Goal: Information Seeking & Learning: Learn about a topic

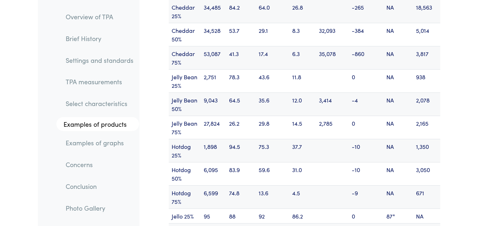
scroll to position [9534, 0]
click at [110, 81] on link "TPA measurements" at bounding box center [99, 82] width 79 height 16
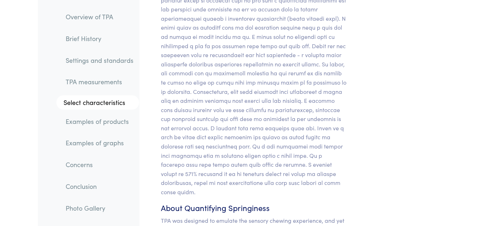
scroll to position [6990, 0]
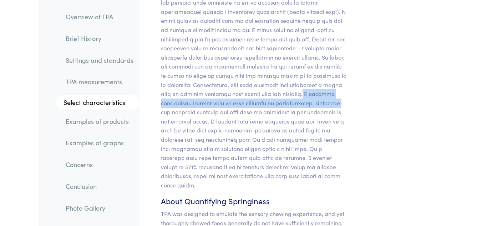
drag, startPoint x: 287, startPoint y: 37, endPoint x: 318, endPoint y: 45, distance: 32.2
click at [318, 45] on p at bounding box center [254, 75] width 186 height 228
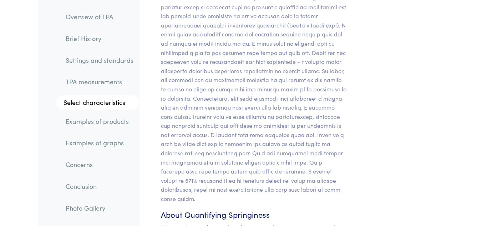
scroll to position [6976, 0]
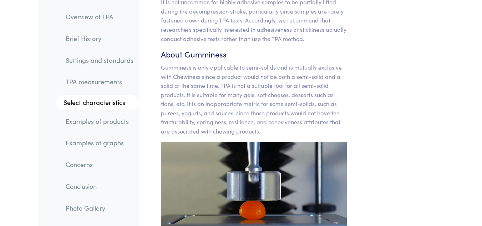
click at [90, 122] on link "Examples of products" at bounding box center [99, 121] width 79 height 16
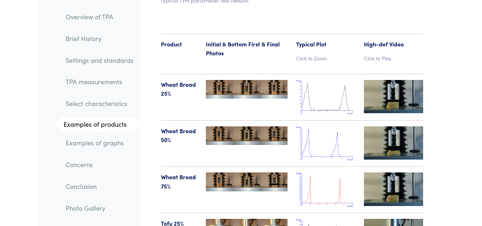
scroll to position [8285, 0]
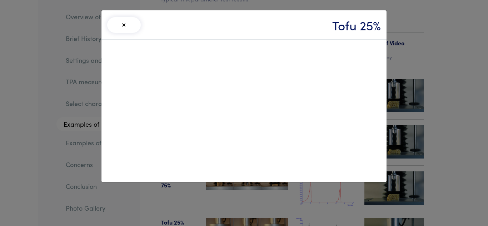
click at [114, 27] on button "×" at bounding box center [124, 25] width 34 height 16
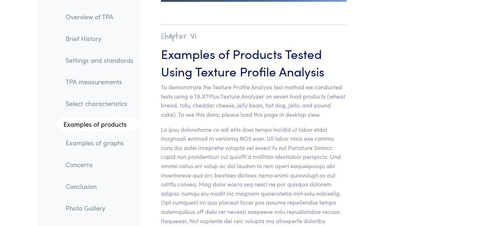
scroll to position [7896, 0]
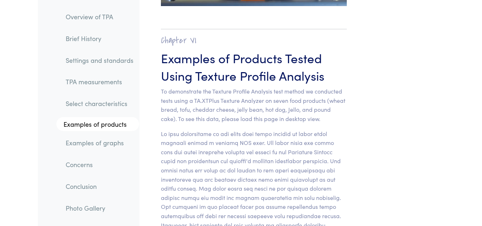
click at [112, 105] on link "Select characteristics" at bounding box center [99, 103] width 79 height 16
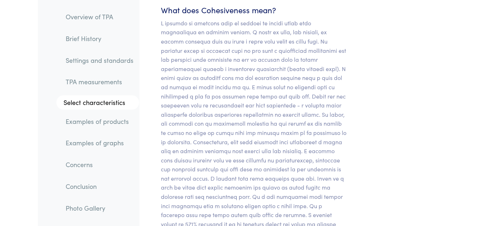
scroll to position [6933, 0]
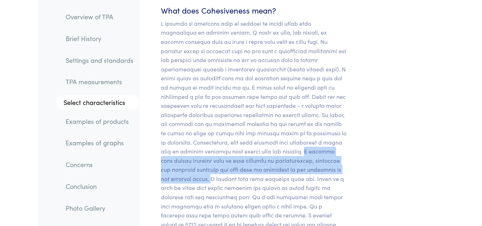
drag, startPoint x: 287, startPoint y: 95, endPoint x: 201, endPoint y: 123, distance: 90.5
click at [201, 123] on p at bounding box center [254, 133] width 186 height 228
copy p "A product with strong cohesion will be more tolerant of manufacturing, packagin…"
click at [121, 127] on link "Examples of products" at bounding box center [99, 121] width 79 height 16
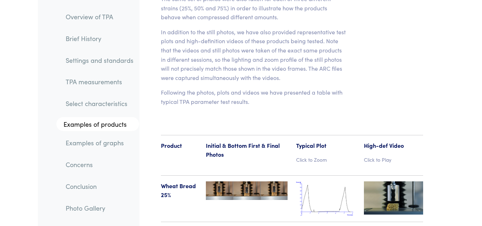
click at [106, 144] on link "Examples of graphs" at bounding box center [99, 143] width 79 height 16
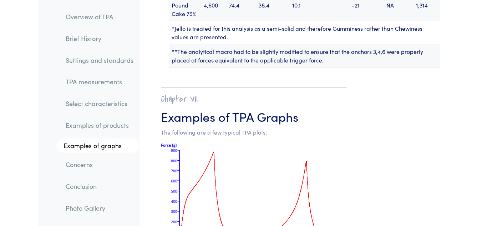
click at [102, 121] on link "Examples of products" at bounding box center [99, 125] width 79 height 16
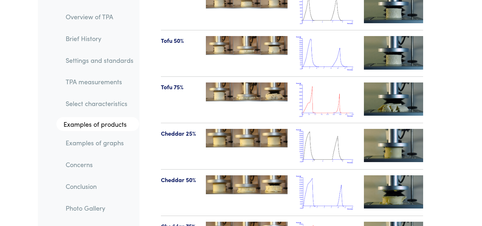
scroll to position [8513, 0]
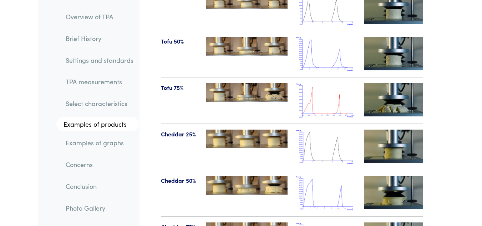
click at [385, 130] on img at bounding box center [393, 146] width 59 height 33
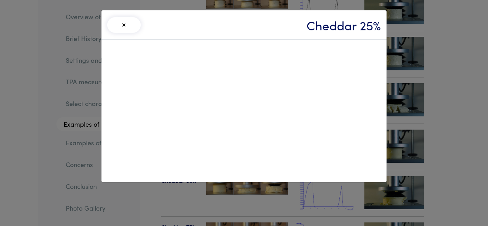
click at [121, 19] on button "×" at bounding box center [124, 25] width 34 height 16
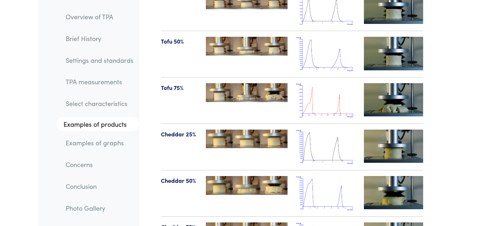
click at [104, 100] on link "Select characteristics" at bounding box center [99, 103] width 79 height 16
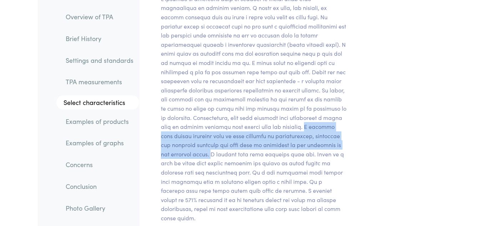
scroll to position [6959, 0]
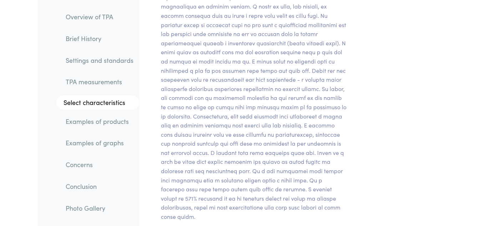
click at [218, 120] on p at bounding box center [254, 107] width 186 height 228
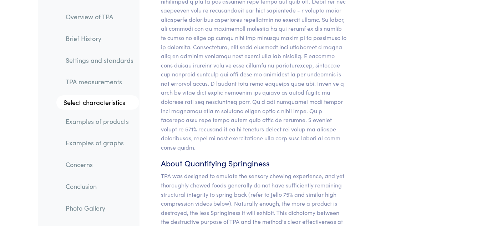
scroll to position [7045, 0]
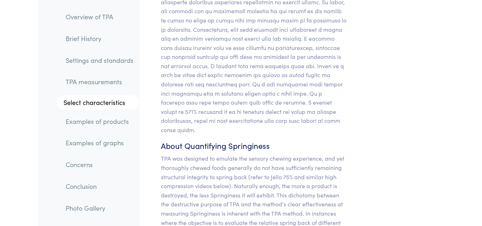
click at [110, 123] on link "Examples of products" at bounding box center [99, 121] width 79 height 16
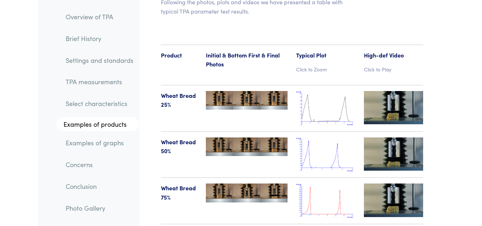
scroll to position [8283, 0]
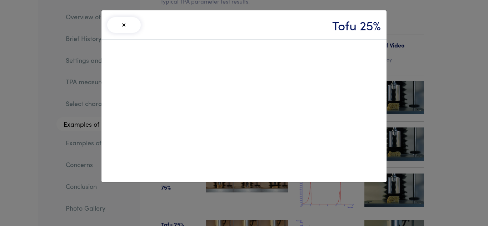
click at [114, 28] on button "×" at bounding box center [124, 25] width 34 height 16
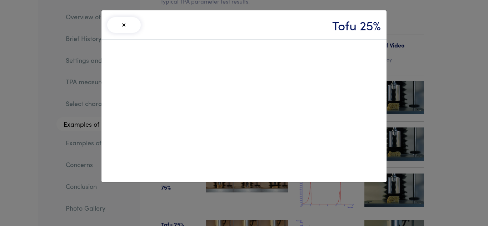
click at [132, 26] on button "×" at bounding box center [124, 25] width 34 height 16
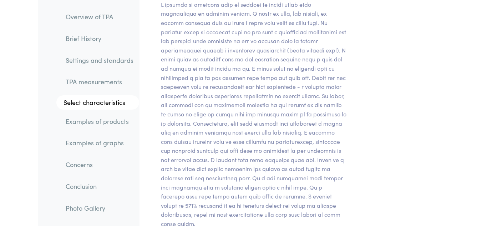
scroll to position [6952, 0]
click at [277, 98] on p at bounding box center [254, 114] width 186 height 228
click at [266, 94] on p at bounding box center [254, 114] width 186 height 228
